Goal: Task Accomplishment & Management: Use online tool/utility

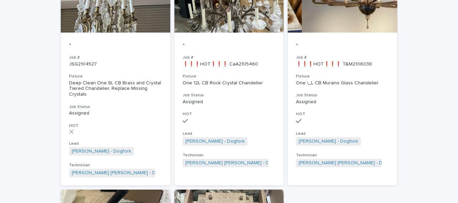
scroll to position [15, 0]
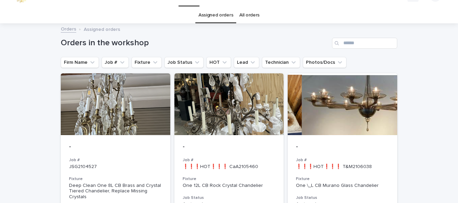
click at [336, 202] on p "Assigned" at bounding box center [342, 205] width 93 height 6
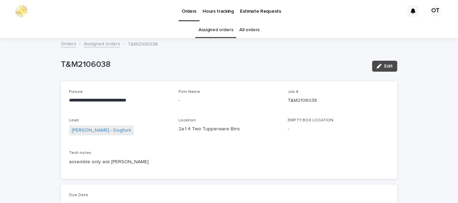
click at [223, 32] on link "Assigned orders" at bounding box center [216, 30] width 35 height 16
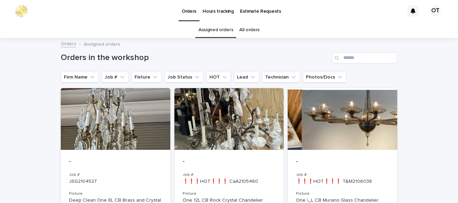
click at [243, 164] on p "-" at bounding box center [229, 162] width 93 height 8
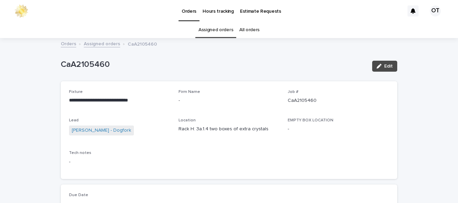
click at [220, 22] on link "Assigned orders" at bounding box center [216, 30] width 35 height 16
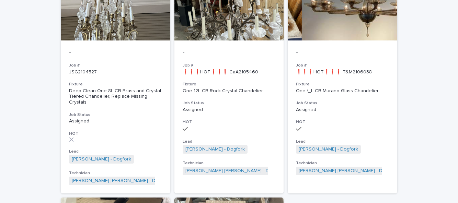
scroll to position [110, 0]
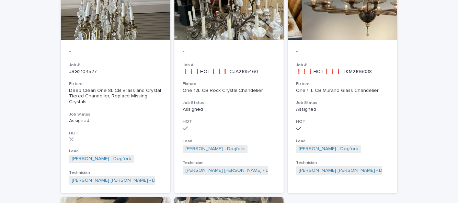
click at [258, 119] on h3 "HOT" at bounding box center [229, 121] width 93 height 5
